Goal: Transaction & Acquisition: Book appointment/travel/reservation

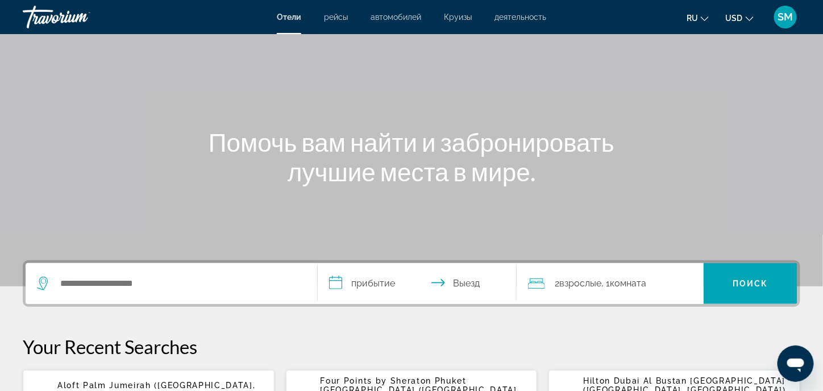
scroll to position [57, 0]
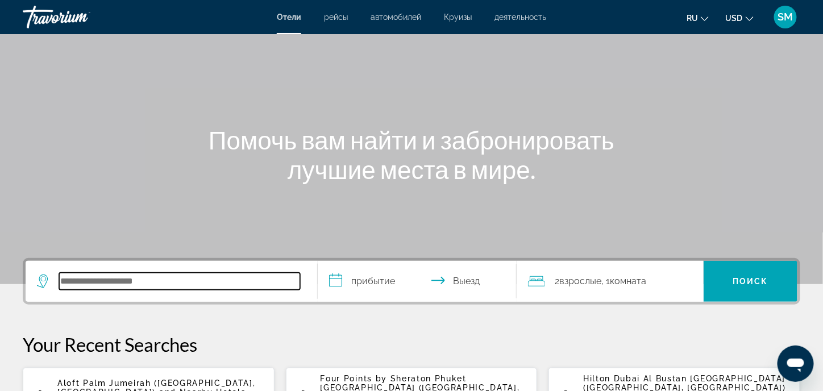
click at [209, 278] on input "Search hotel destination" at bounding box center [179, 281] width 241 height 17
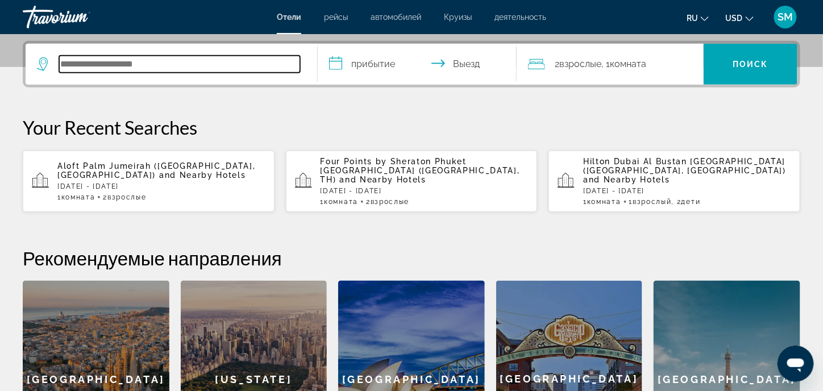
scroll to position [277, 0]
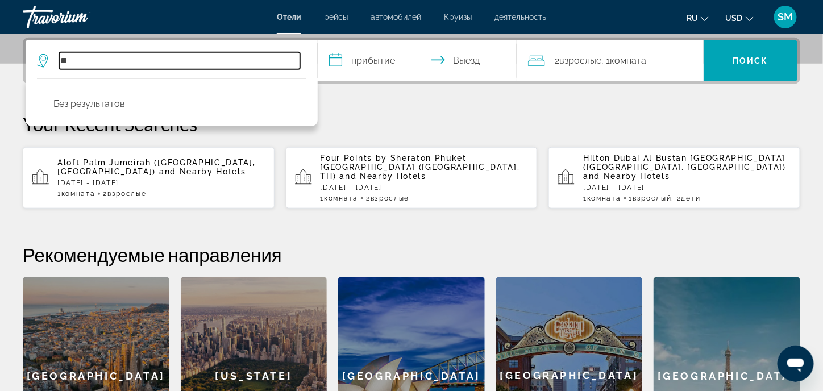
type input "*"
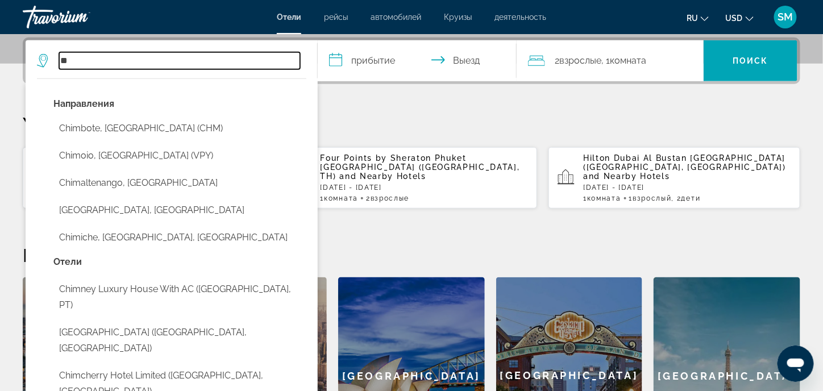
type input "*"
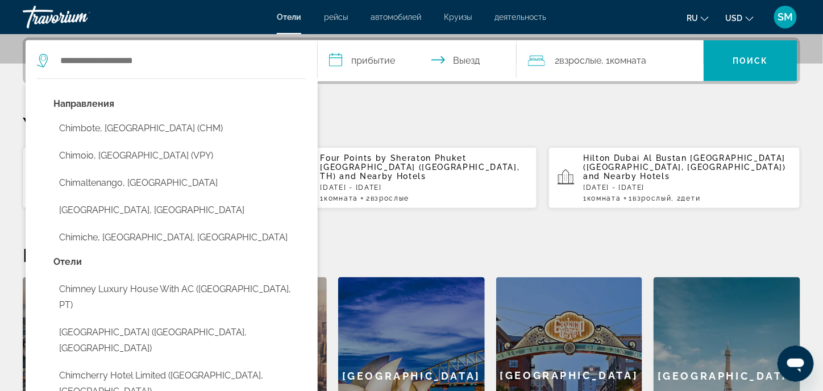
click at [362, 131] on p "Your Recent Searches" at bounding box center [411, 123] width 777 height 23
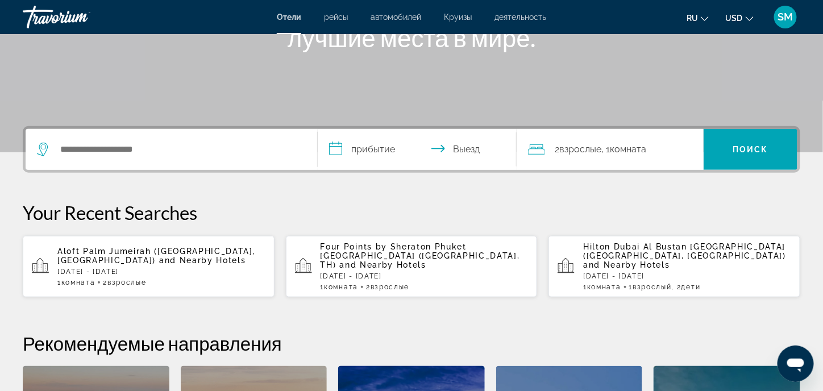
scroll to position [186, 0]
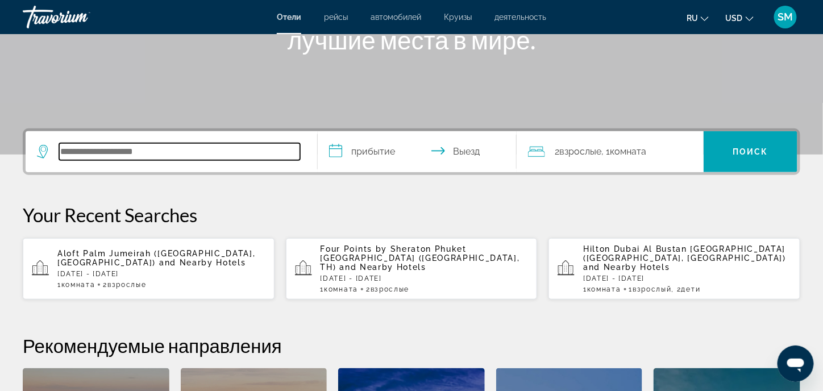
click at [94, 144] on input "Search hotel destination" at bounding box center [179, 151] width 241 height 17
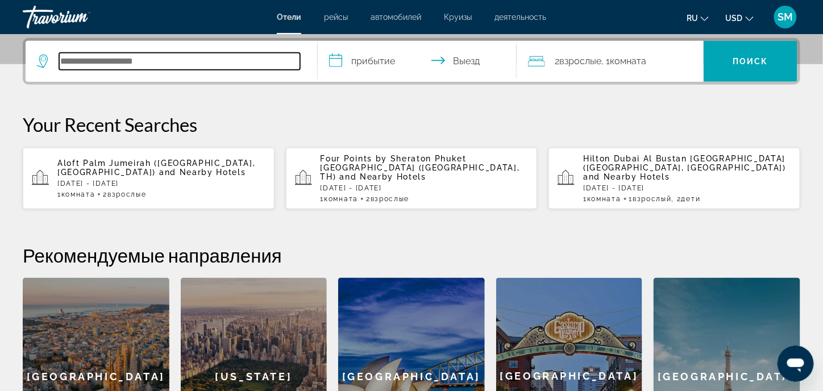
scroll to position [277, 0]
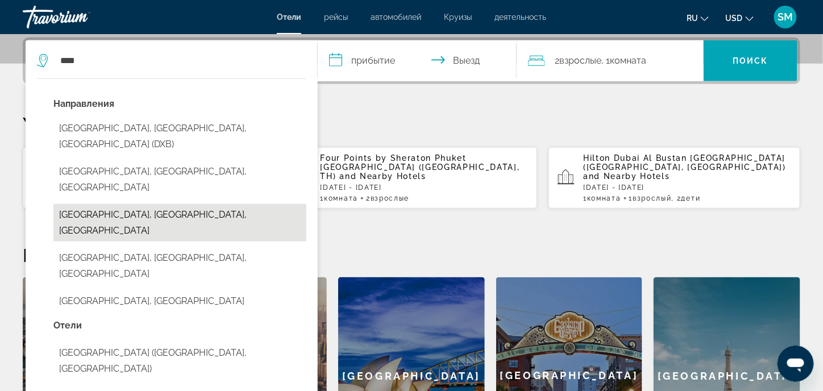
click at [178, 204] on button "[GEOGRAPHIC_DATA], [GEOGRAPHIC_DATA], [GEOGRAPHIC_DATA]" at bounding box center [179, 222] width 253 height 37
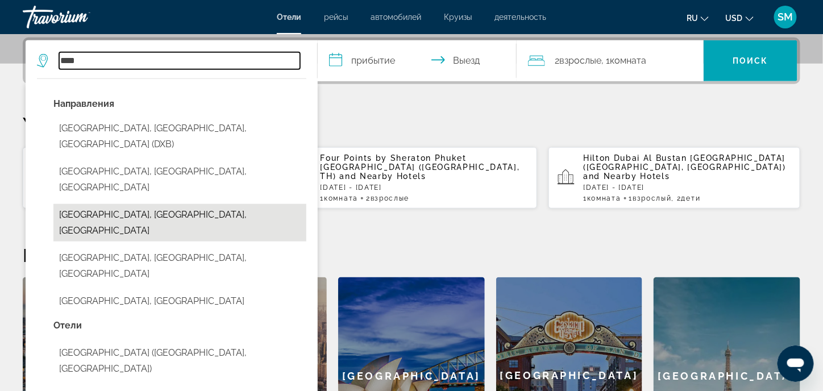
type input "**********"
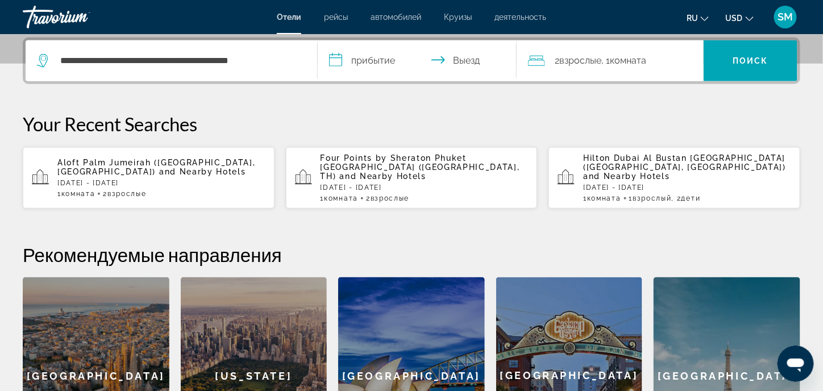
click at [370, 64] on input "**********" at bounding box center [419, 62] width 203 height 44
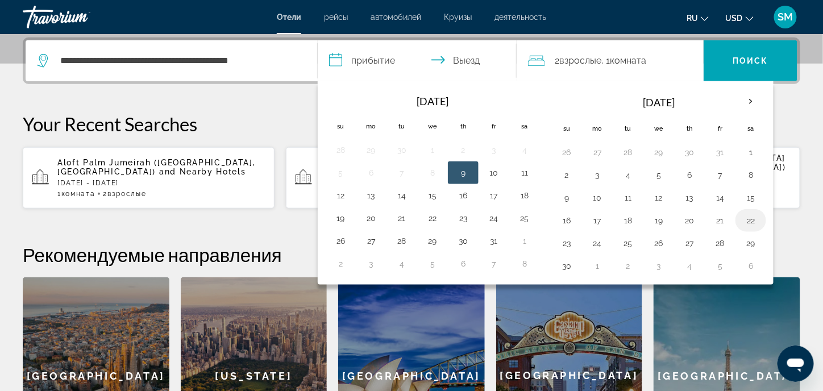
click at [741, 217] on button "22" at bounding box center [750, 220] width 18 height 16
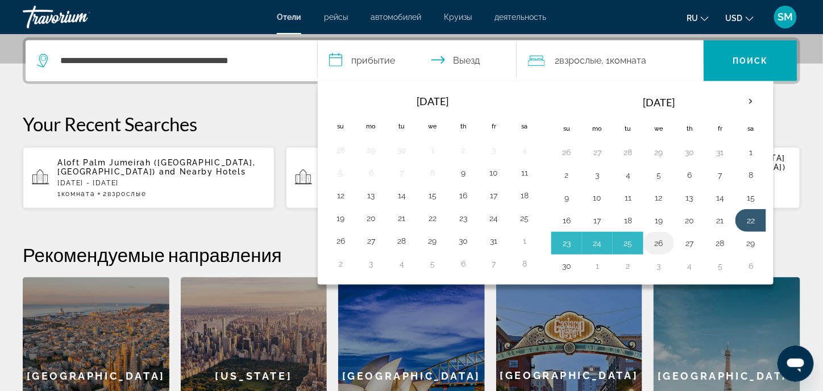
click at [659, 237] on button "26" at bounding box center [658, 243] width 18 height 16
type input "**********"
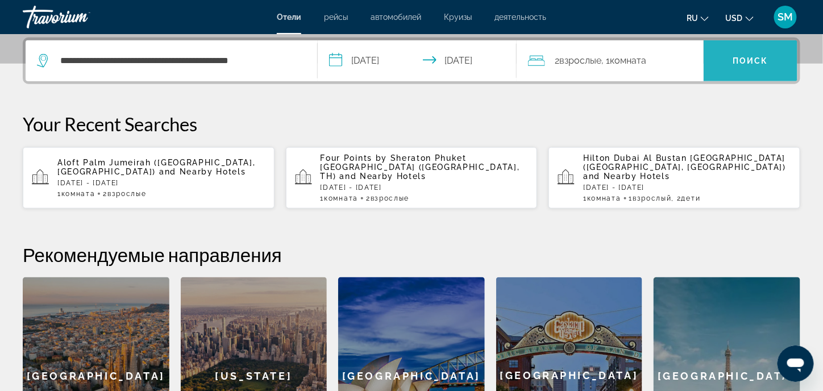
click at [748, 65] on span "Search" at bounding box center [750, 60] width 94 height 27
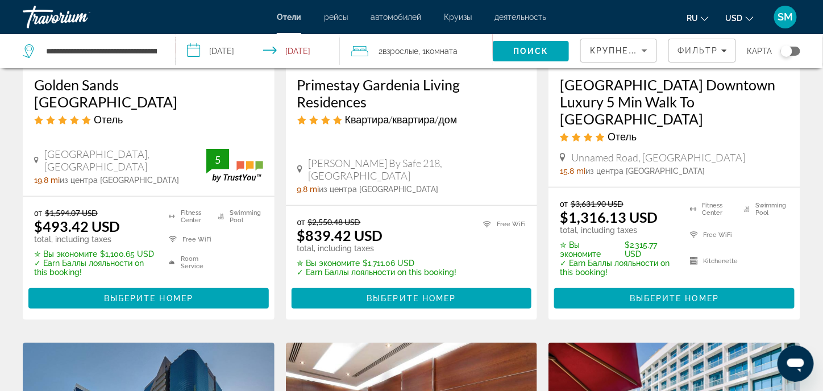
scroll to position [227, 0]
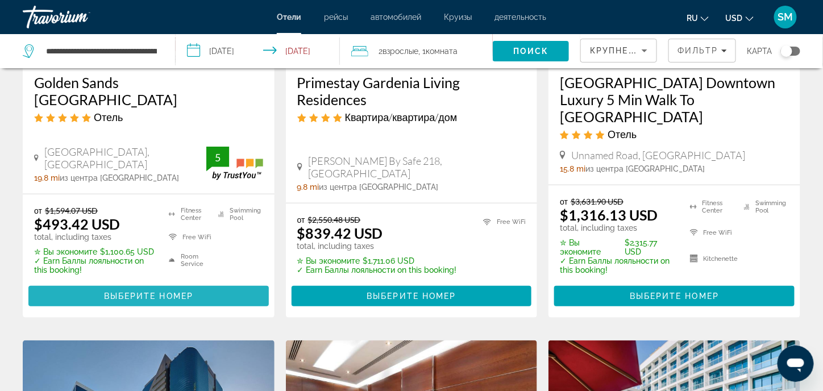
click at [127, 291] on span "Выберите номер" at bounding box center [148, 295] width 89 height 9
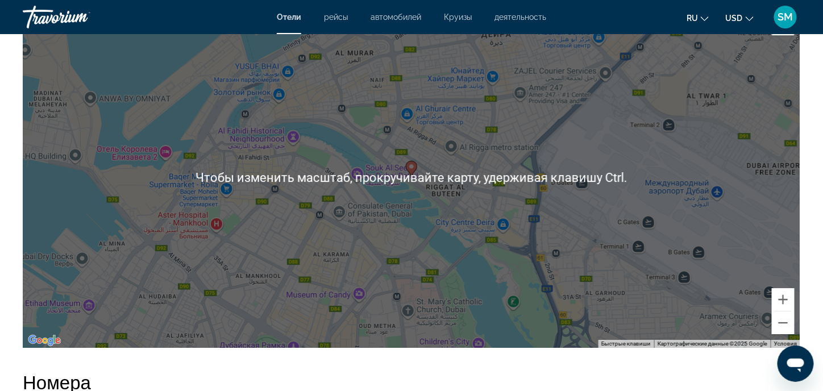
scroll to position [1136, 0]
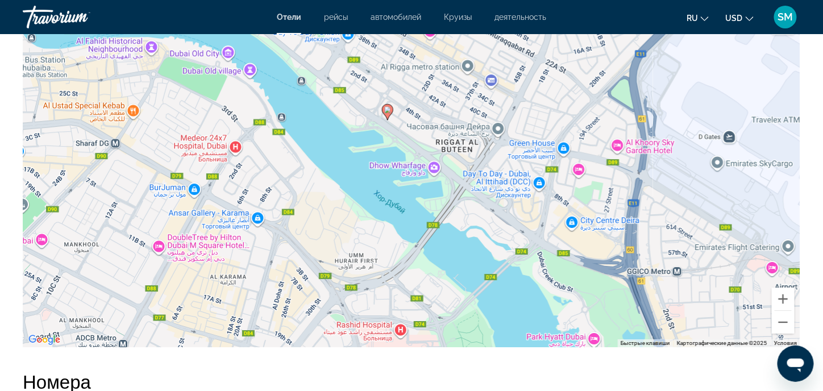
click at [435, 233] on div "Чтобы активировать перетаскивание с помощью клавиатуры, нажмите Alt + Ввод. Пос…" at bounding box center [411, 176] width 777 height 341
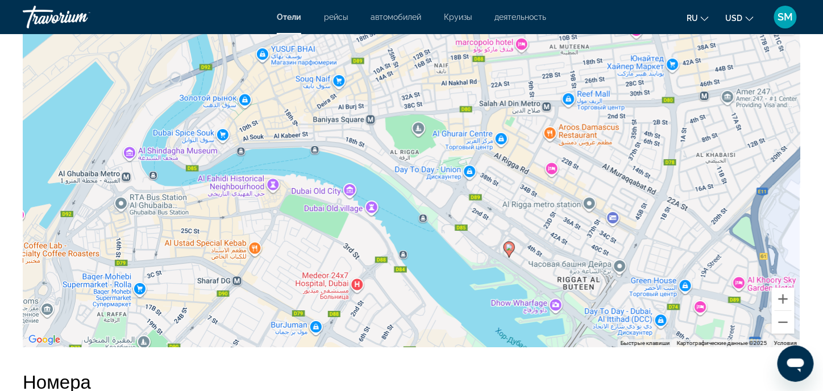
drag, startPoint x: 431, startPoint y: 203, endPoint x: 552, endPoint y: 342, distance: 184.0
click at [552, 342] on div "Чтобы активировать перетаскивание с помощью клавиатуры, нажмите Alt + Ввод. Пос…" at bounding box center [411, 176] width 777 height 341
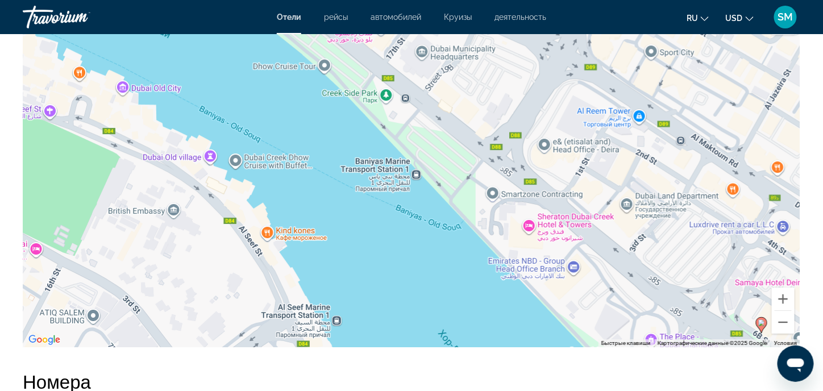
drag, startPoint x: 425, startPoint y: 242, endPoint x: 426, endPoint y: 274, distance: 32.4
click at [426, 274] on div "Чтобы активировать перетаскивание с помощью клавиатуры, нажмите Alt + Ввод. Пос…" at bounding box center [411, 176] width 777 height 341
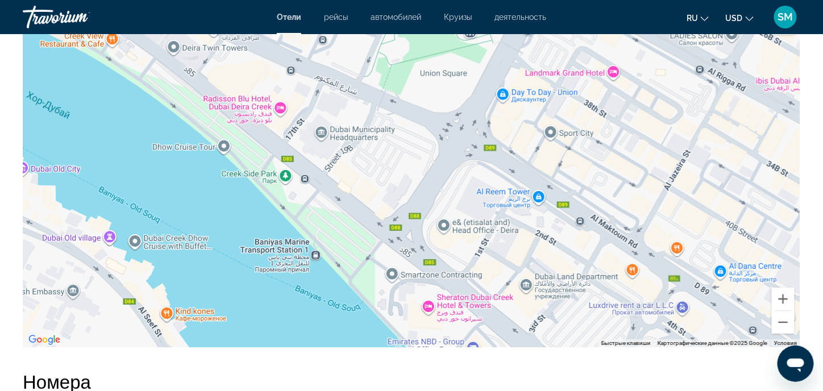
drag, startPoint x: 465, startPoint y: 235, endPoint x: 372, endPoint y: 317, distance: 124.4
click at [372, 317] on div "Чтобы активировать перетаскивание с помощью клавиатуры, нажмите Alt + Ввод. Пос…" at bounding box center [411, 176] width 777 height 341
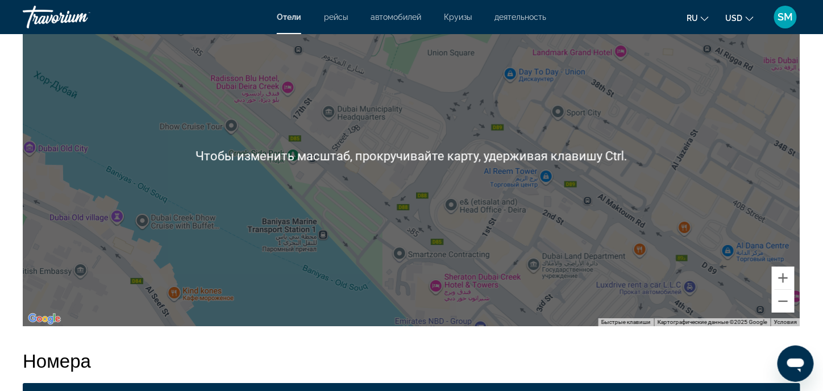
scroll to position [1193, 0]
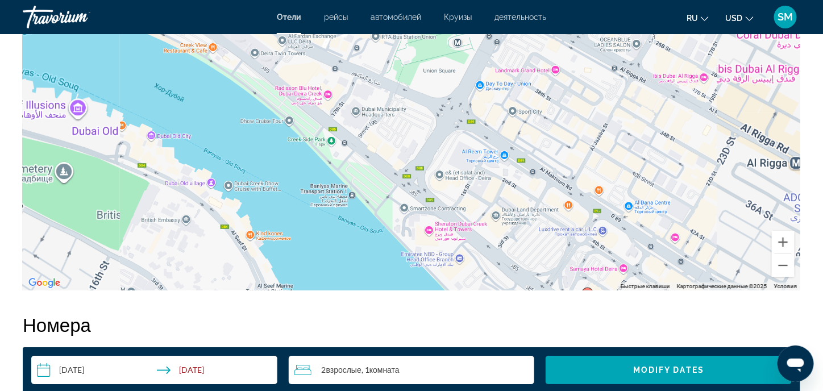
drag, startPoint x: 407, startPoint y: 185, endPoint x: 457, endPoint y: 211, distance: 55.9
click at [455, 210] on div "Чтобы активировать перетаскивание с помощью клавиатуры, нажмите Alt + Ввод. Пос…" at bounding box center [411, 119] width 777 height 341
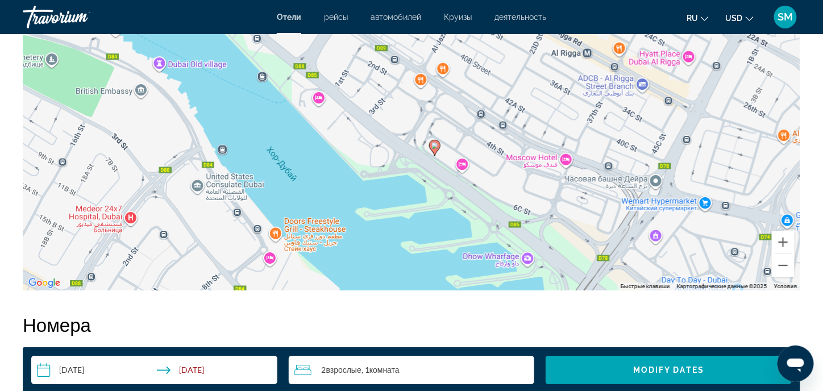
drag, startPoint x: 544, startPoint y: 234, endPoint x: 362, endPoint y: 92, distance: 230.3
click at [362, 92] on div "Чтобы активировать перетаскивание с помощью клавиатуры, нажмите Alt + Ввод. Пос…" at bounding box center [411, 119] width 777 height 341
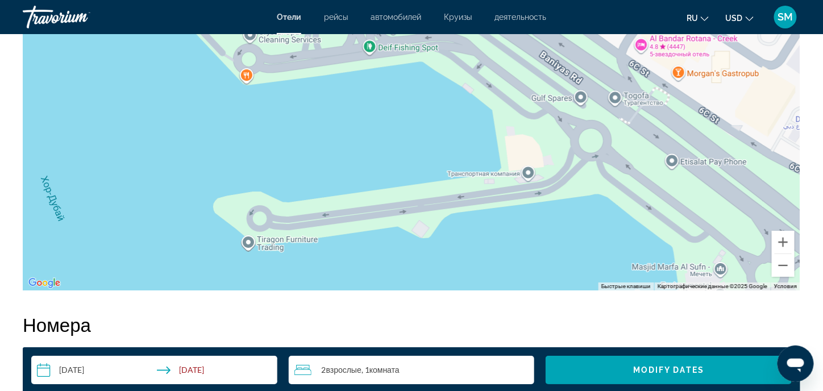
click at [394, 186] on div "Чтобы активировать перетаскивание с помощью клавиатуры, нажмите Alt + Ввод. Пос…" at bounding box center [411, 119] width 777 height 341
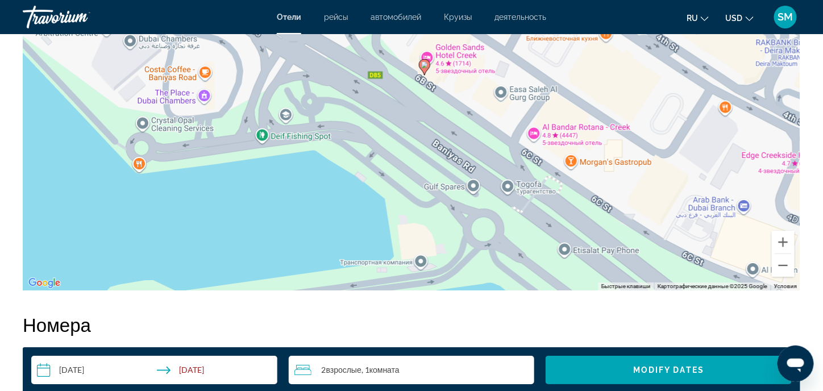
drag, startPoint x: 470, startPoint y: 144, endPoint x: 360, endPoint y: 233, distance: 142.1
click at [360, 233] on div "Чтобы активировать перетаскивание с помощью клавиатуры, нажмите Alt + Ввод. Пос…" at bounding box center [411, 119] width 777 height 341
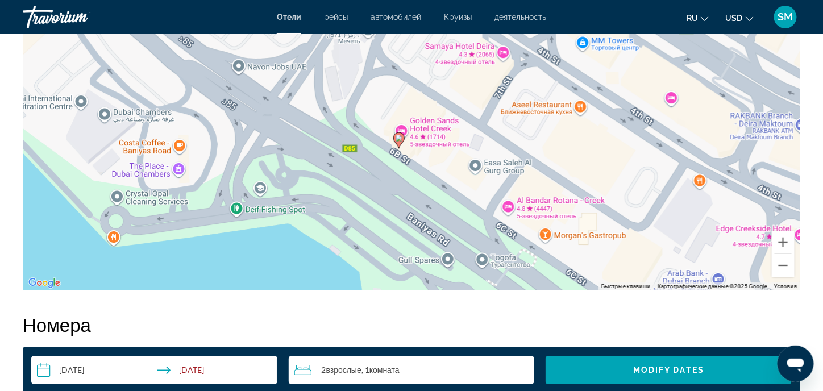
drag, startPoint x: 416, startPoint y: 133, endPoint x: 394, endPoint y: 203, distance: 74.0
click at [394, 203] on div "Чтобы активировать перетаскивание с помощью клавиатуры, нажмите Alt + Ввод. Пос…" at bounding box center [411, 119] width 777 height 341
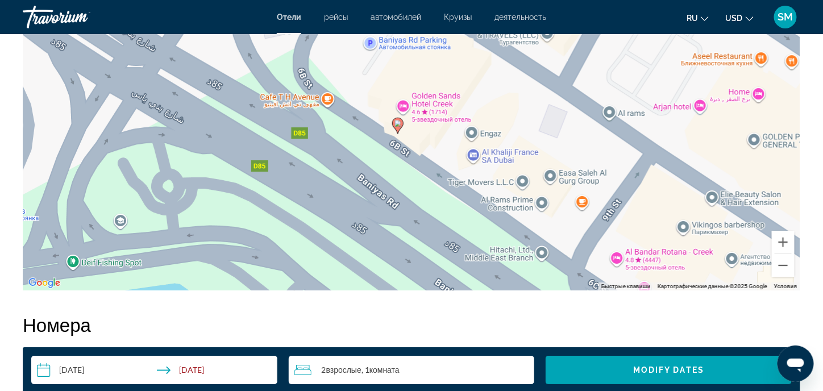
click at [400, 164] on div "Чтобы активировать перетаскивание с помощью клавиатуры, нажмите Alt + Ввод. Пос…" at bounding box center [411, 119] width 777 height 341
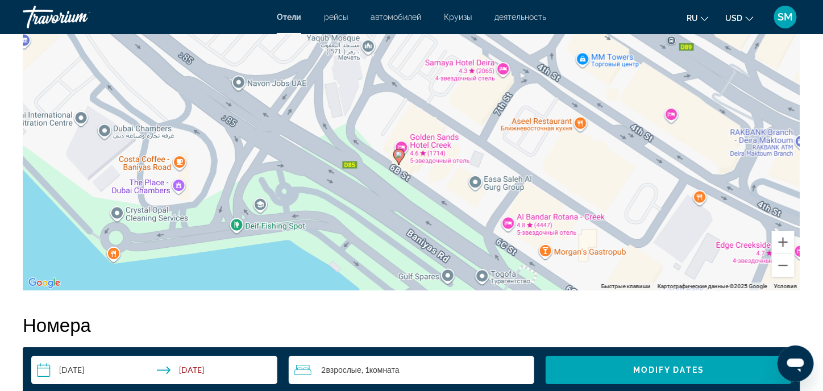
drag, startPoint x: 337, startPoint y: 116, endPoint x: 401, endPoint y: 193, distance: 99.7
click at [401, 193] on div "Чтобы активировать перетаскивание с помощью клавиатуры, нажмите Alt + Ввод. Пос…" at bounding box center [411, 119] width 777 height 341
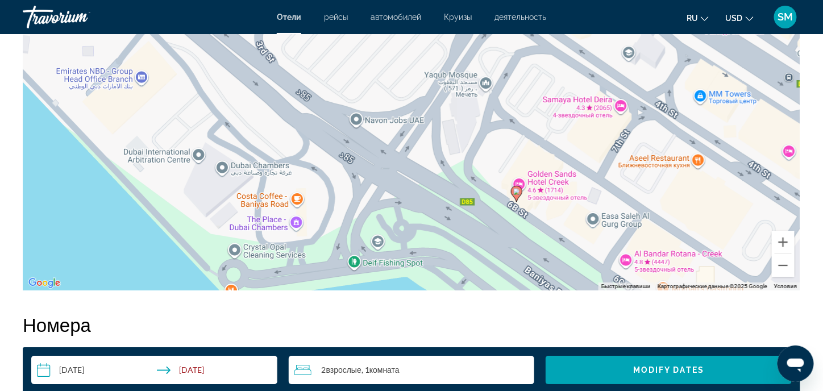
drag, startPoint x: 319, startPoint y: 143, endPoint x: 437, endPoint y: 181, distance: 124.1
click at [437, 181] on div "Чтобы активировать перетаскивание с помощью клавиатуры, нажмите Alt + Ввод. Пос…" at bounding box center [411, 119] width 777 height 341
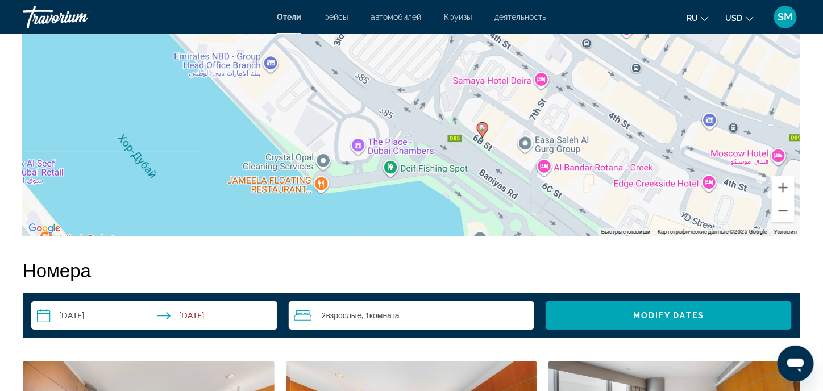
scroll to position [1250, 0]
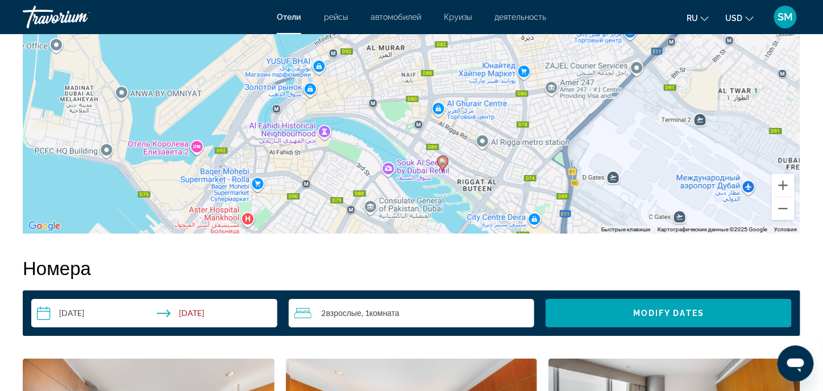
click at [437, 178] on div "Чтобы активировать перетаскивание с помощью клавиатуры, нажмите Alt + Ввод. Пос…" at bounding box center [411, 63] width 777 height 341
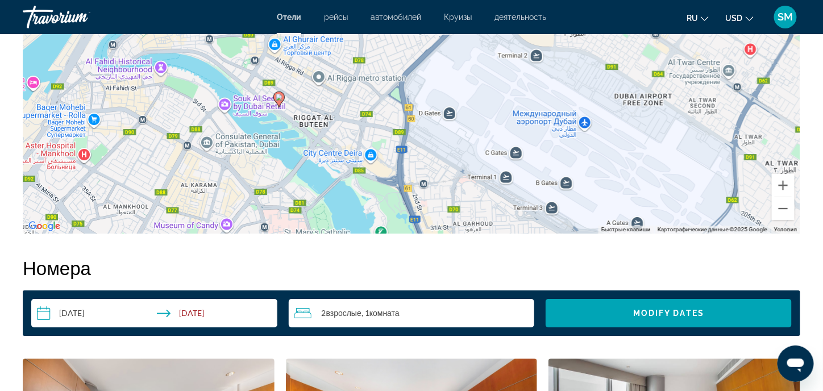
drag, startPoint x: 483, startPoint y: 177, endPoint x: 297, endPoint y: 103, distance: 200.2
click at [297, 103] on div "Чтобы активировать перетаскивание с помощью клавиатуры, нажмите Alt + Ввод. Пос…" at bounding box center [411, 63] width 777 height 341
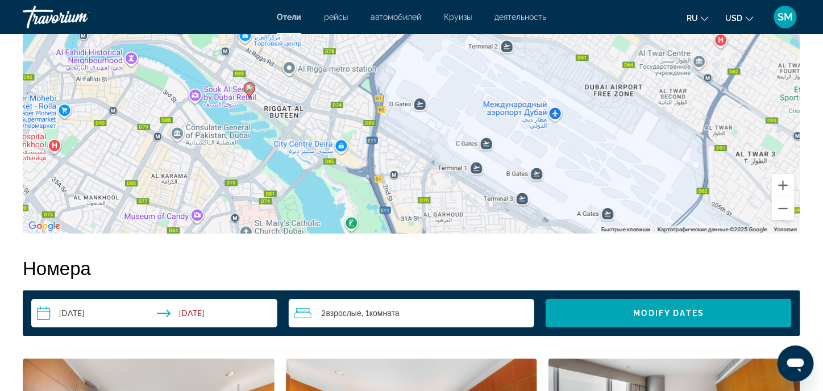
click at [374, 137] on div "Чтобы активировать перетаскивание с помощью клавиатуры, нажмите Alt + Ввод. Пос…" at bounding box center [411, 63] width 777 height 341
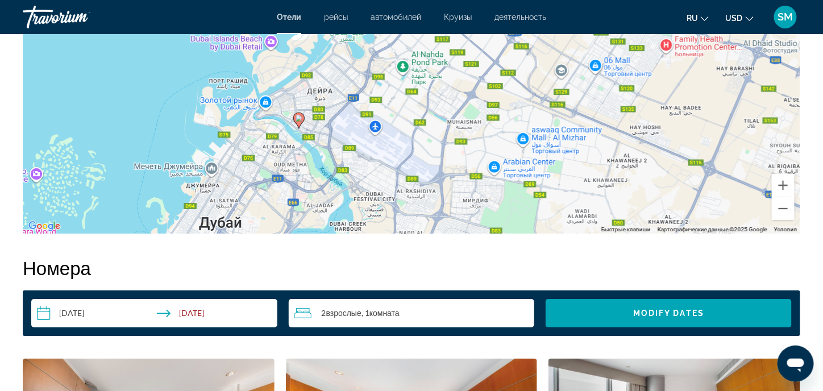
click at [315, 139] on div "Чтобы активировать перетаскивание с помощью клавиатуры, нажмите Alt + Ввод. Пос…" at bounding box center [411, 63] width 777 height 341
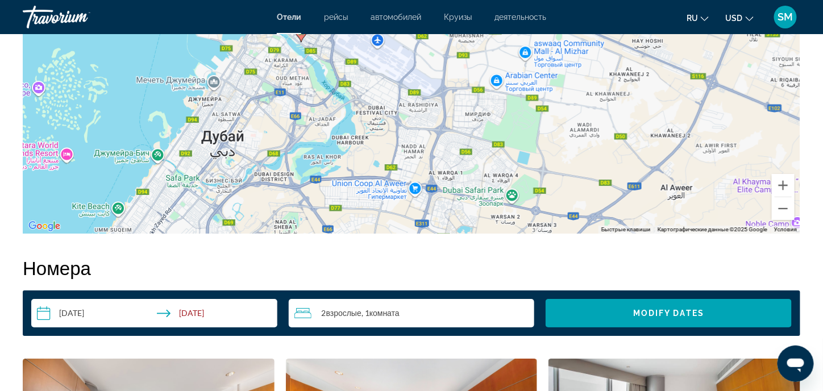
drag, startPoint x: 395, startPoint y: 195, endPoint x: 394, endPoint y: 111, distance: 84.1
click at [394, 111] on div "Чтобы активировать перетаскивание с помощью клавиатуры, нажмите Alt + Ввод. Пос…" at bounding box center [411, 63] width 777 height 341
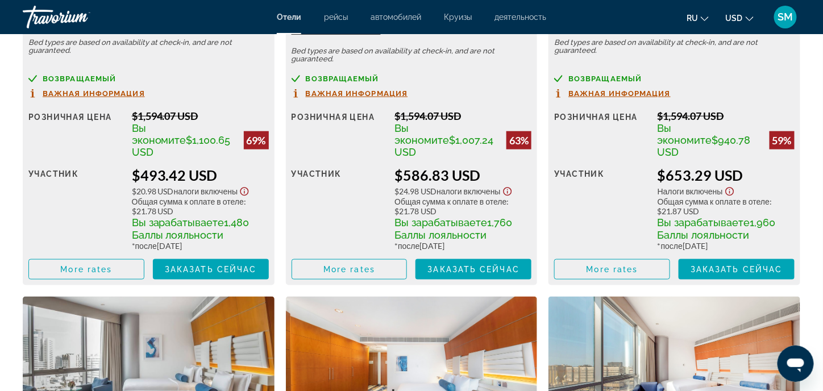
scroll to position [1761, 0]
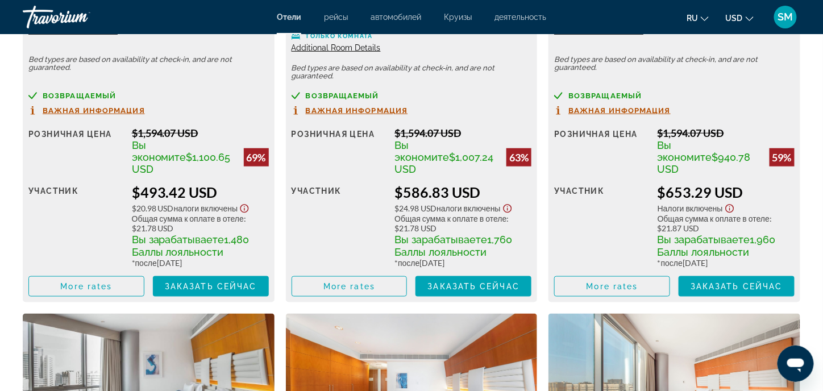
click at [331, 97] on span "возвращаемый" at bounding box center [342, 95] width 73 height 7
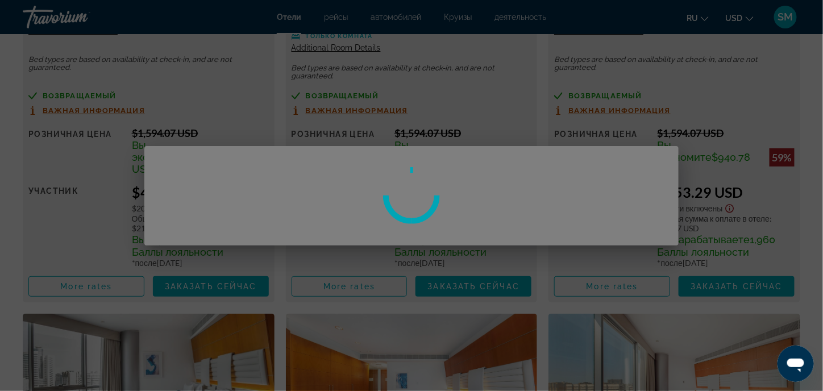
scroll to position [0, 0]
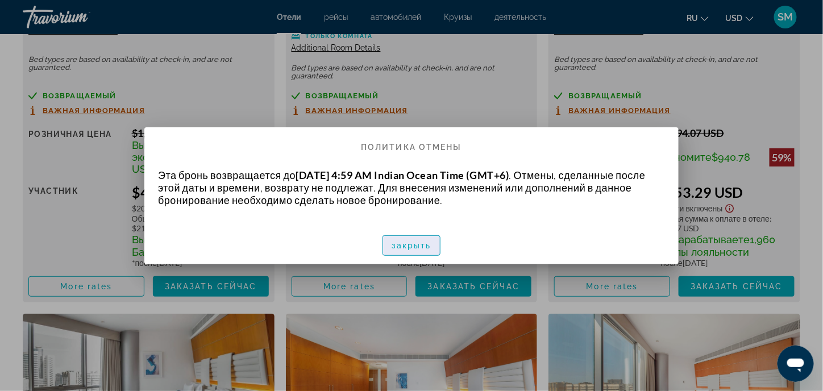
click at [404, 247] on span "закрыть" at bounding box center [411, 245] width 40 height 9
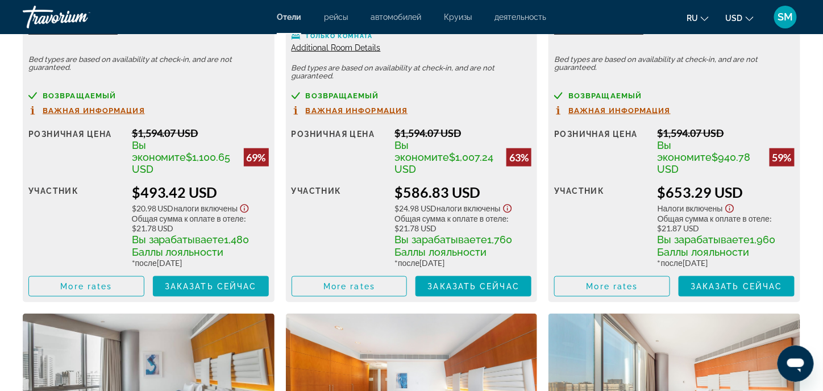
click at [175, 282] on span "Заказать сейчас" at bounding box center [211, 286] width 92 height 9
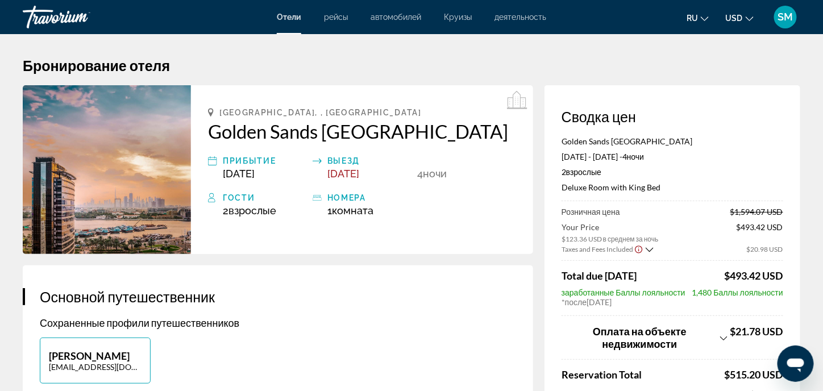
click at [239, 289] on h3 "Основной путешественник" at bounding box center [278, 296] width 476 height 17
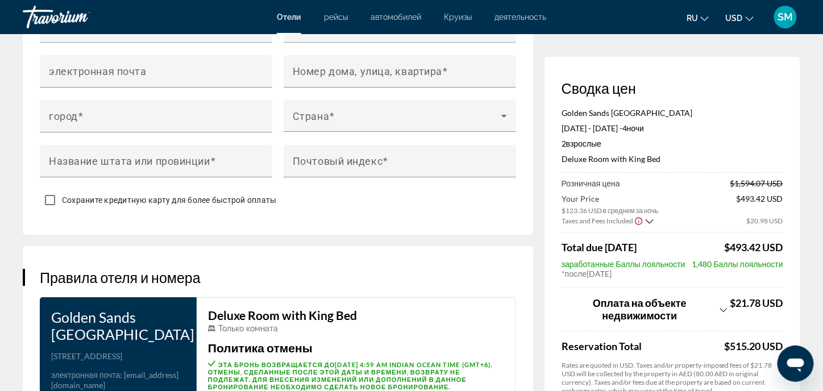
scroll to position [1282, 0]
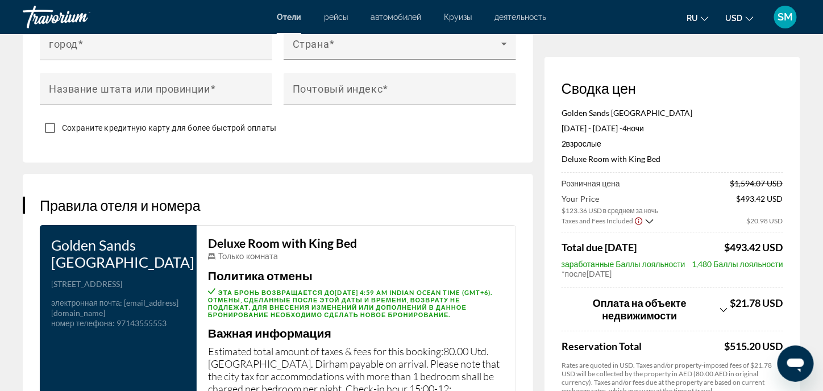
click at [708, 149] on div "Golden Sands [GEOGRAPHIC_DATA] [DATE] - [DATE] - 4 ночь ночи 2 Взрослый Взрослы…" at bounding box center [672, 140] width 222 height 65
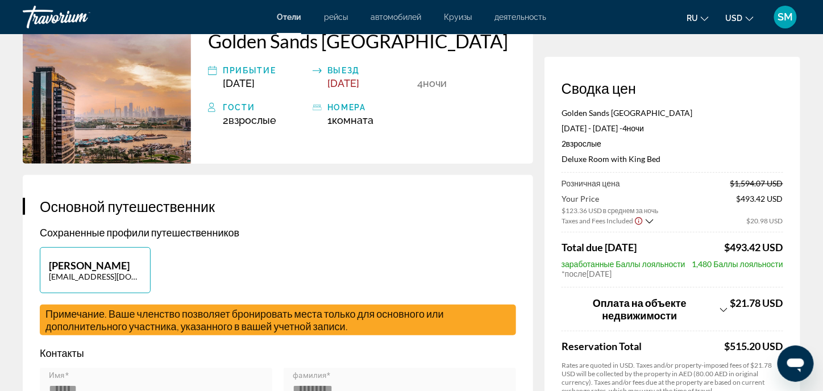
scroll to position [0, 0]
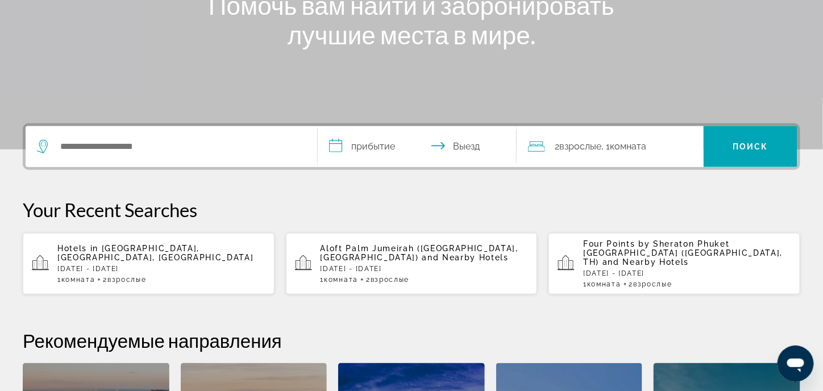
scroll to position [227, 0]
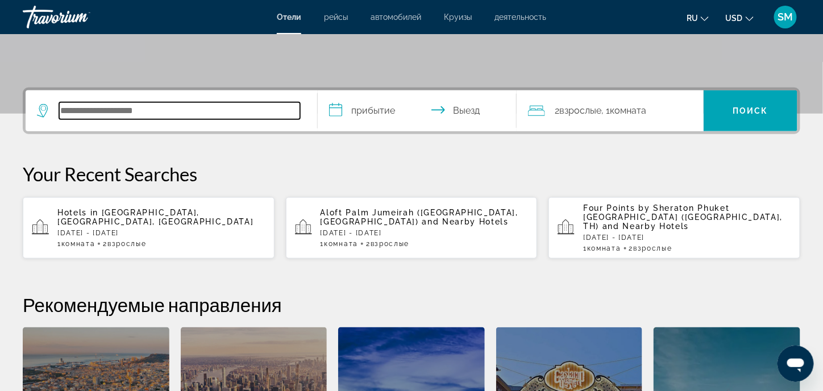
click at [108, 106] on input "Search hotel destination" at bounding box center [179, 110] width 241 height 17
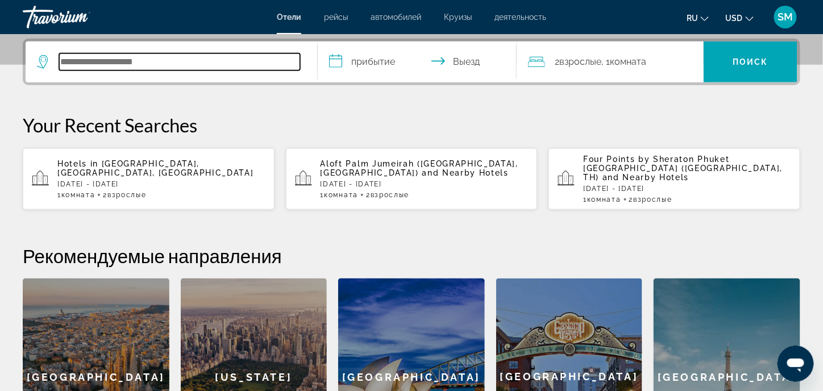
scroll to position [277, 0]
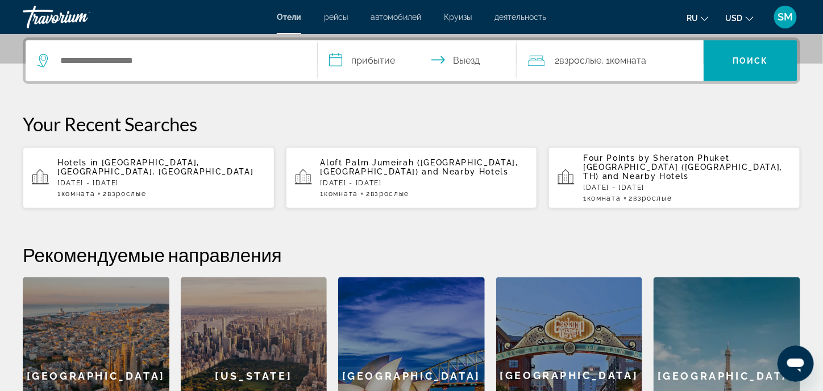
click at [378, 179] on p "[DATE] - [DATE]" at bounding box center [424, 183] width 208 height 8
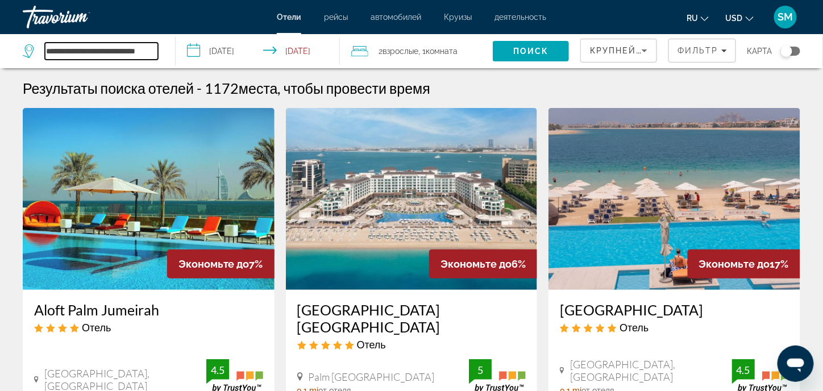
click at [122, 49] on input "**********" at bounding box center [101, 51] width 113 height 17
drag, startPoint x: 151, startPoint y: 52, endPoint x: 36, endPoint y: 40, distance: 115.9
click at [36, 40] on div "**********" at bounding box center [93, 51] width 141 height 34
type input "*"
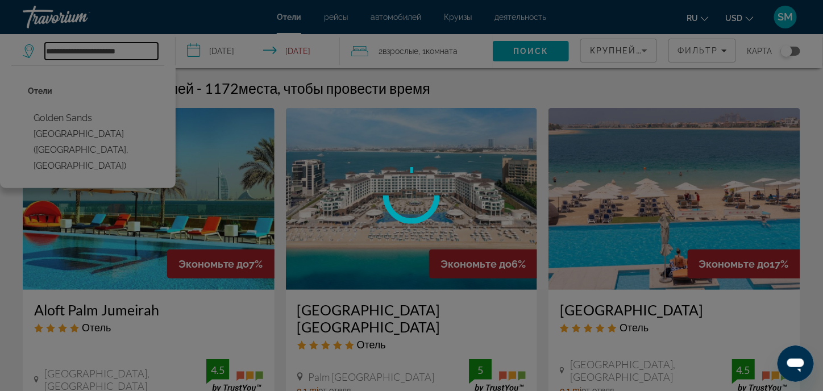
type input "**********"
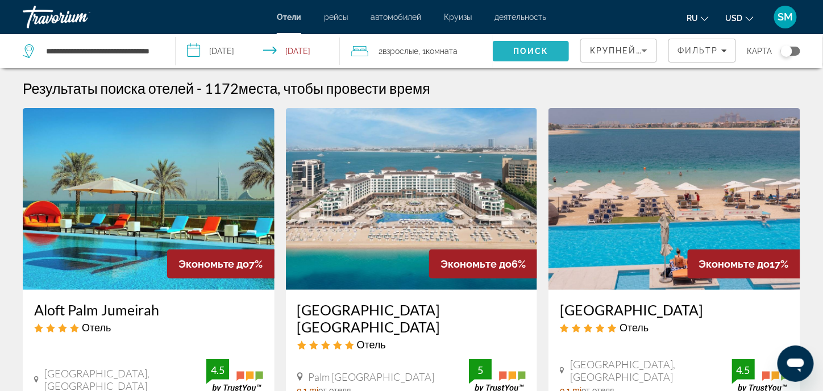
click at [542, 46] on span "Search" at bounding box center [531, 50] width 76 height 27
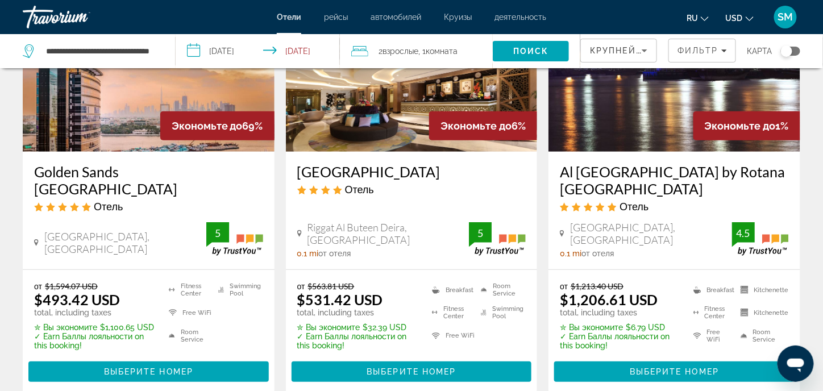
scroll to position [170, 0]
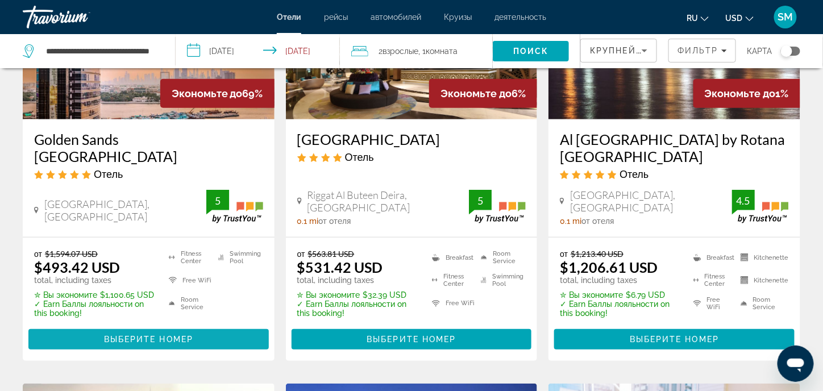
click at [191, 336] on span "Выберите номер" at bounding box center [148, 339] width 89 height 9
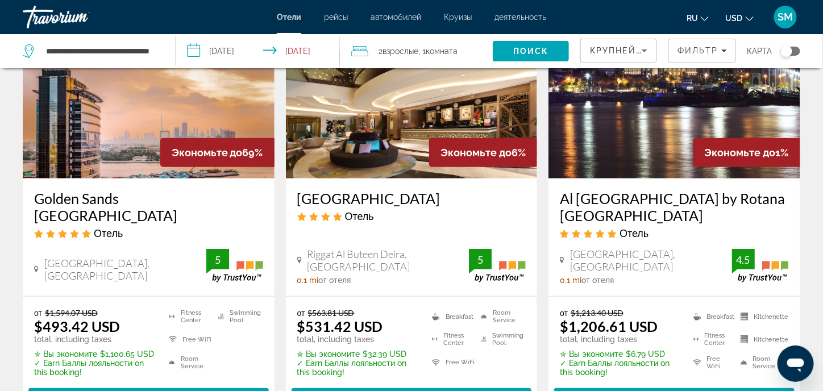
scroll to position [114, 0]
